Goal: Task Accomplishment & Management: Use online tool/utility

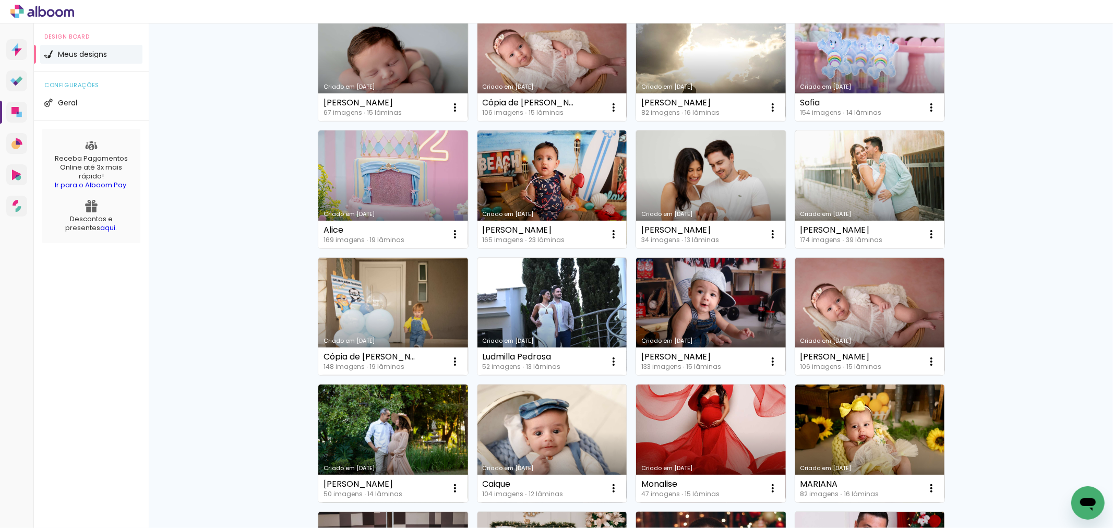
scroll to position [776, 0]
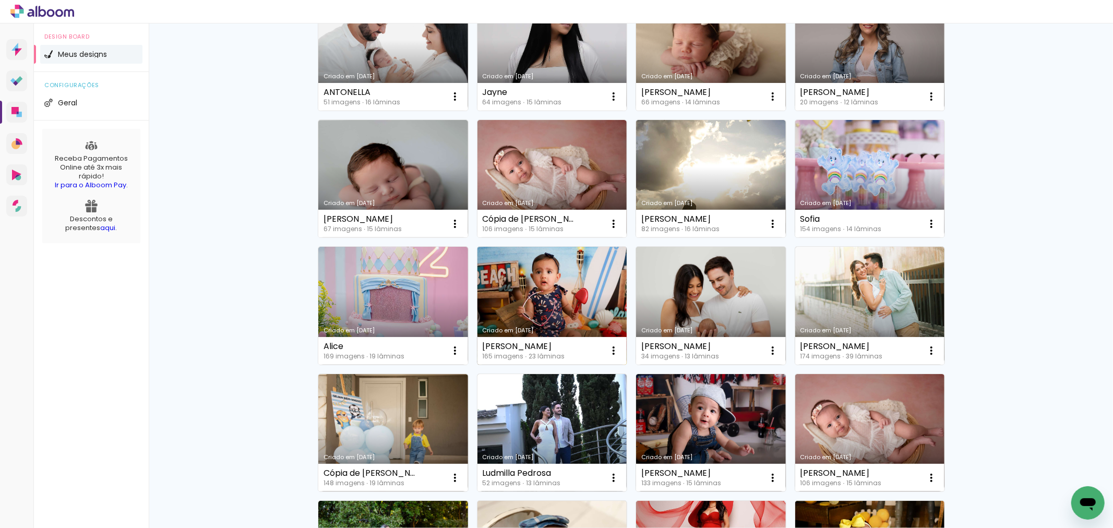
click at [526, 305] on link "Criado em [DATE]" at bounding box center [552, 306] width 150 height 118
